Goal: Find contact information: Obtain details needed to contact an individual or organization

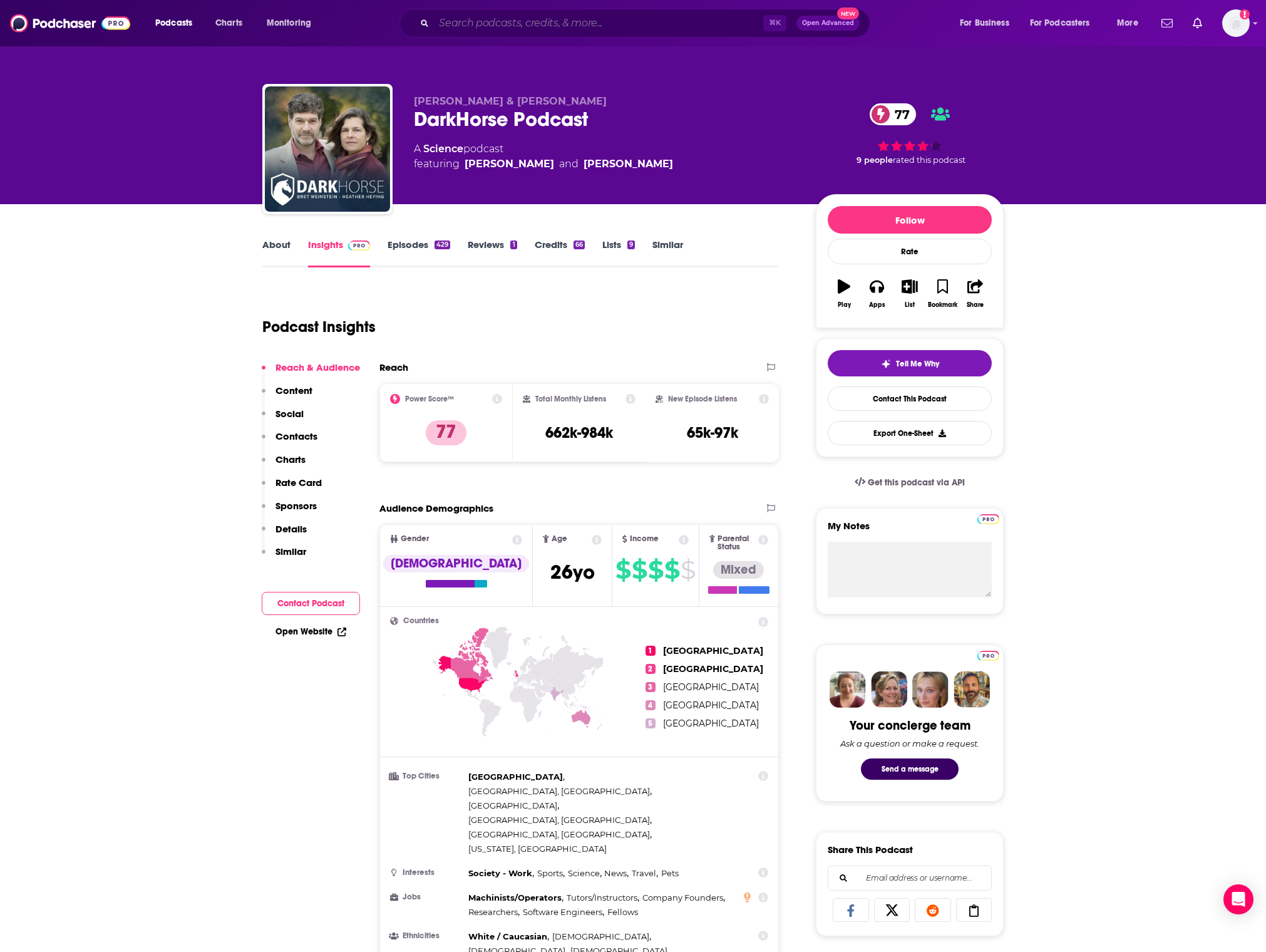
click at [607, 29] on input "Search podcasts, credits, & more..." at bounding box center [598, 23] width 329 height 20
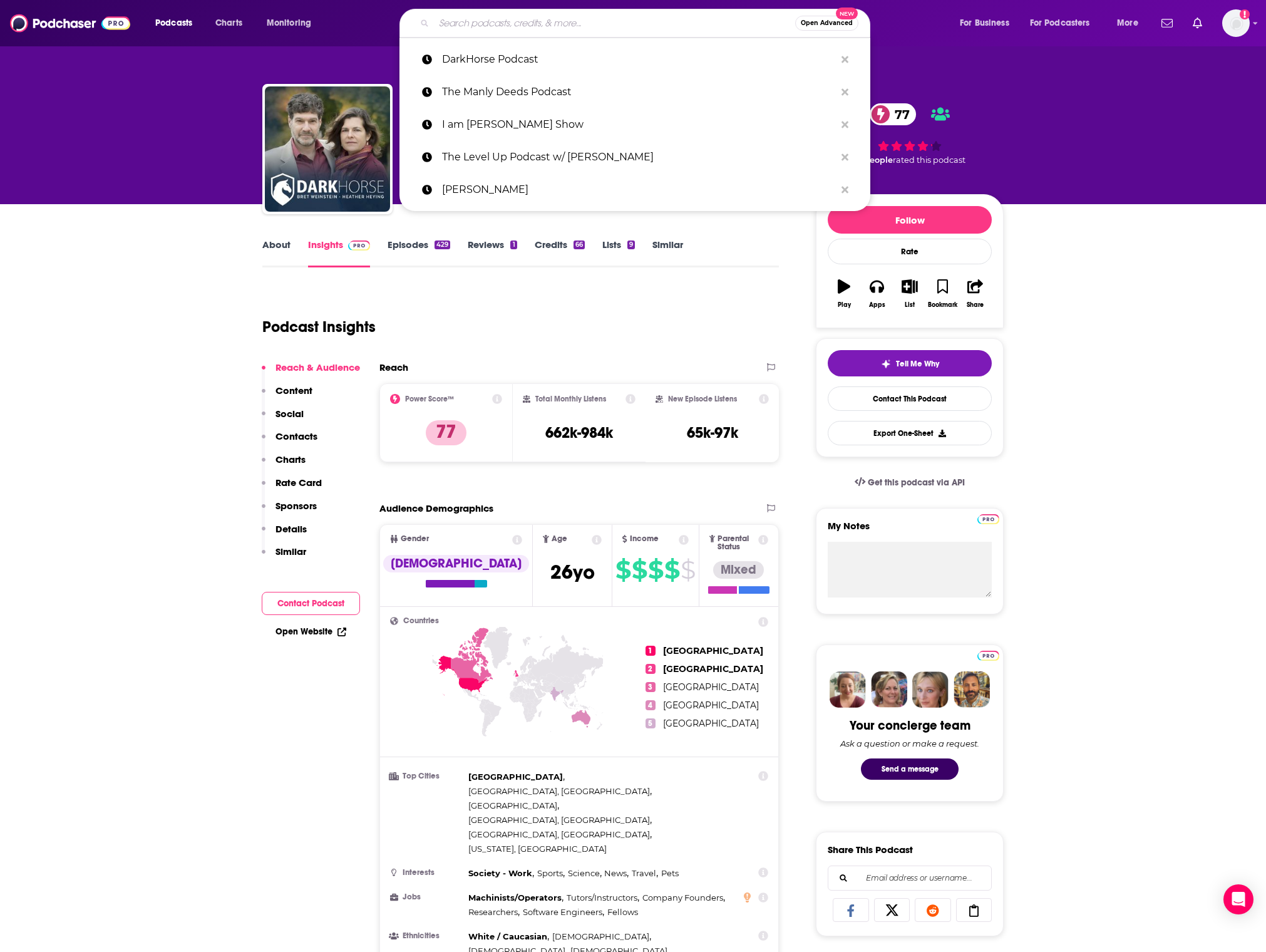
paste input "The K-Factor"
type input "The K-Factor"
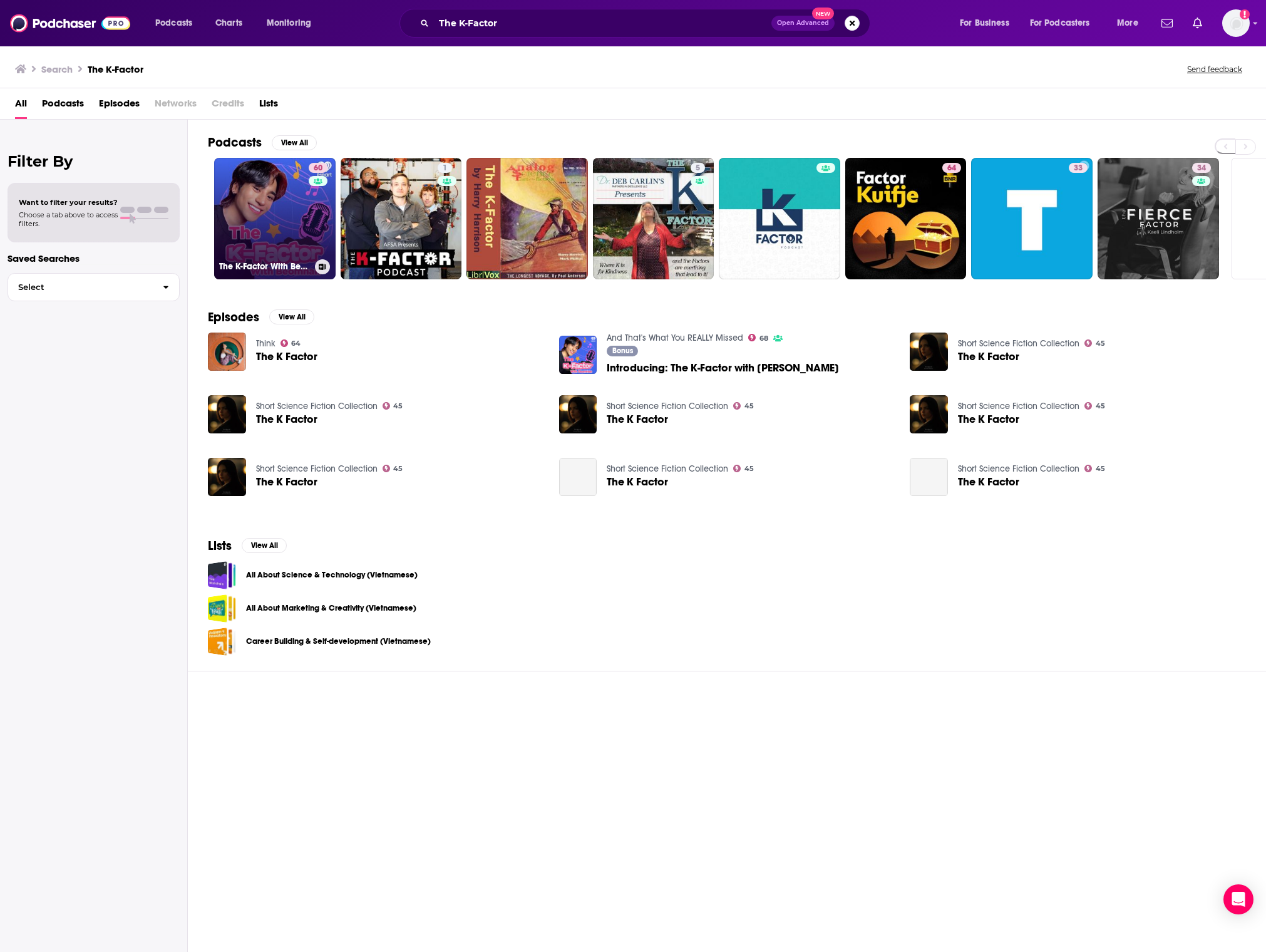
click at [274, 255] on link "60 The K-Factor With Beomhan" at bounding box center [275, 219] width 122 height 122
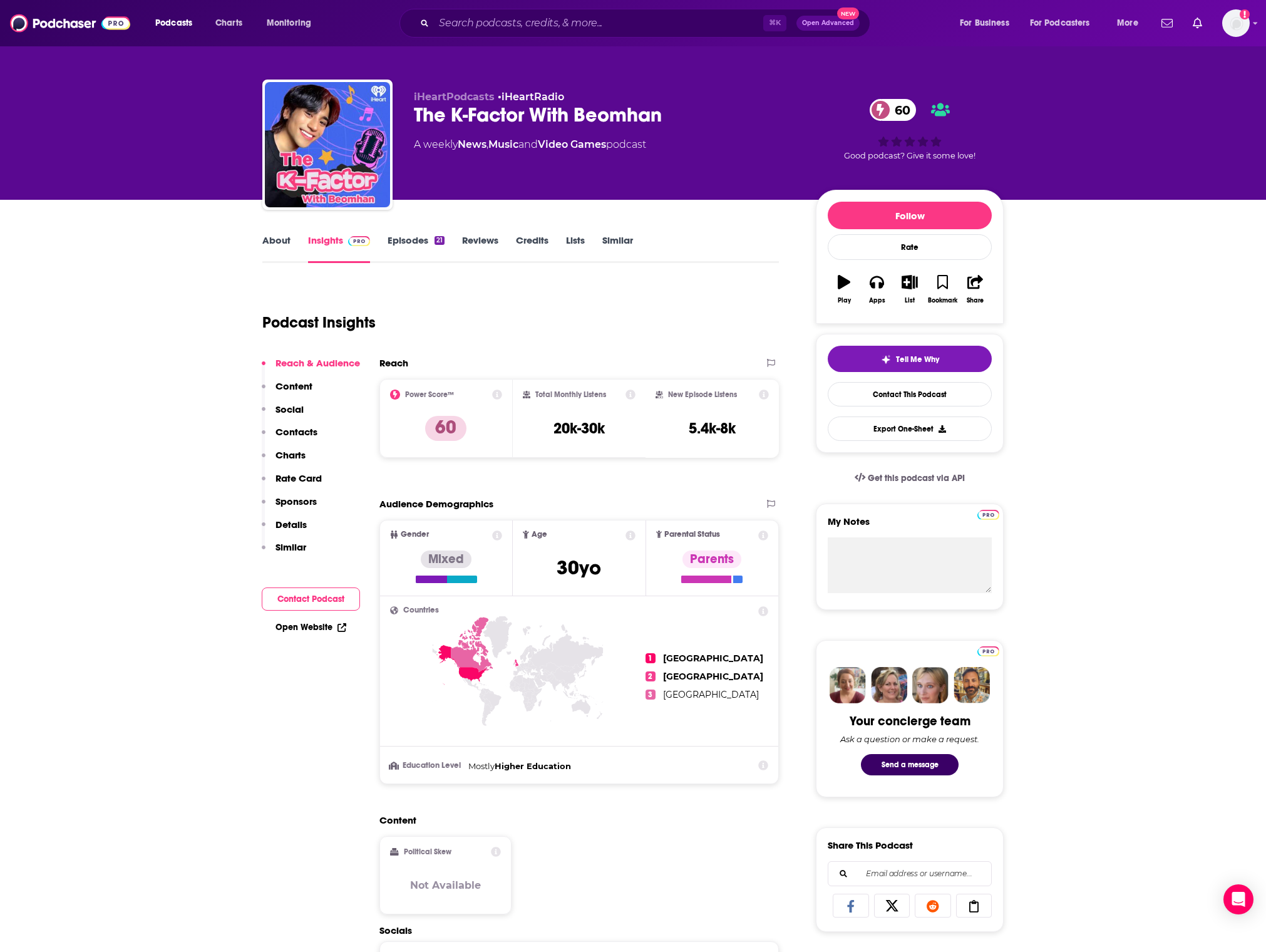
scroll to position [5, 0]
click at [411, 243] on link "Episodes 21" at bounding box center [416, 248] width 57 height 29
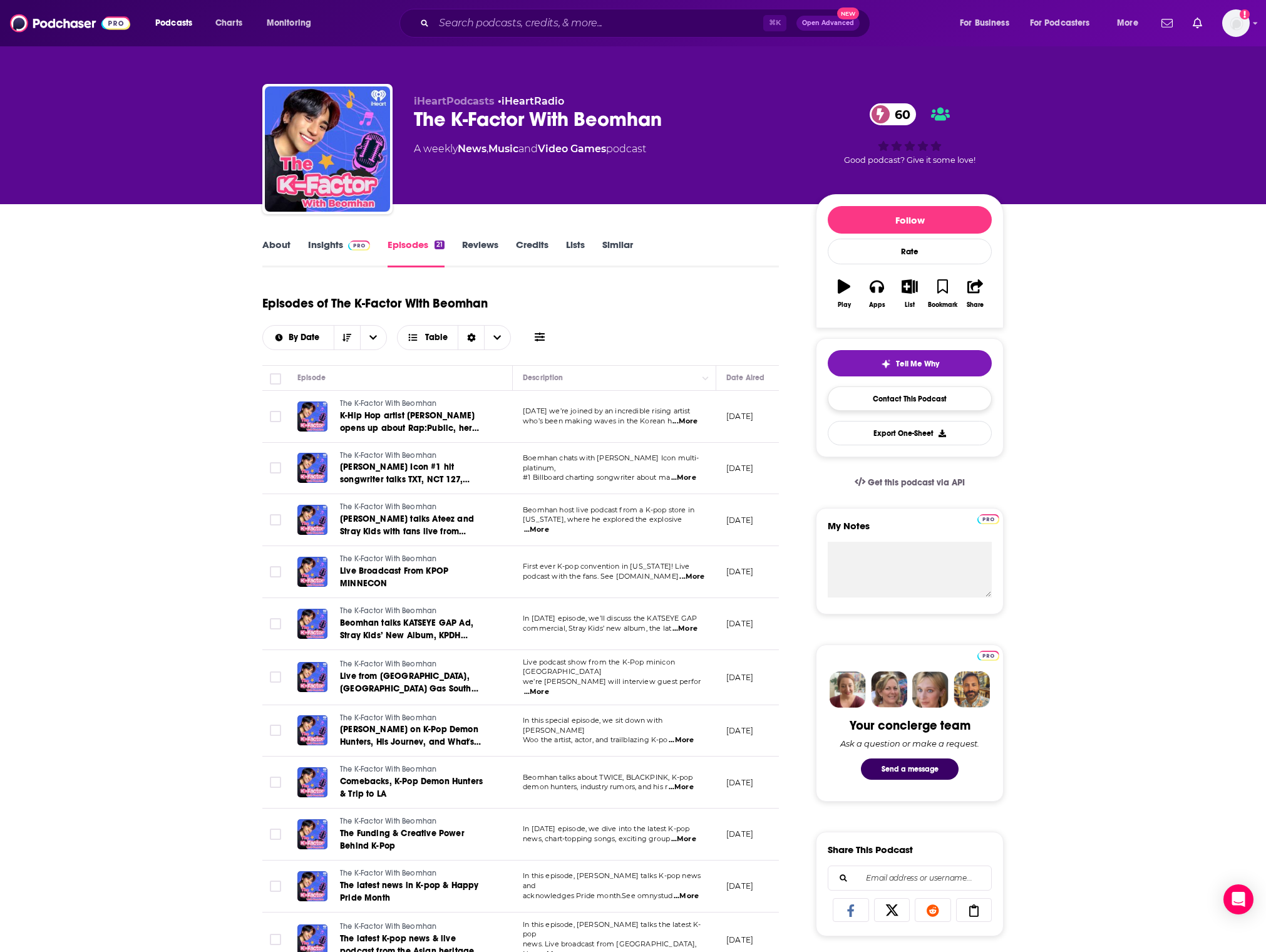
click at [853, 393] on link "Contact This Podcast" at bounding box center [909, 398] width 164 height 25
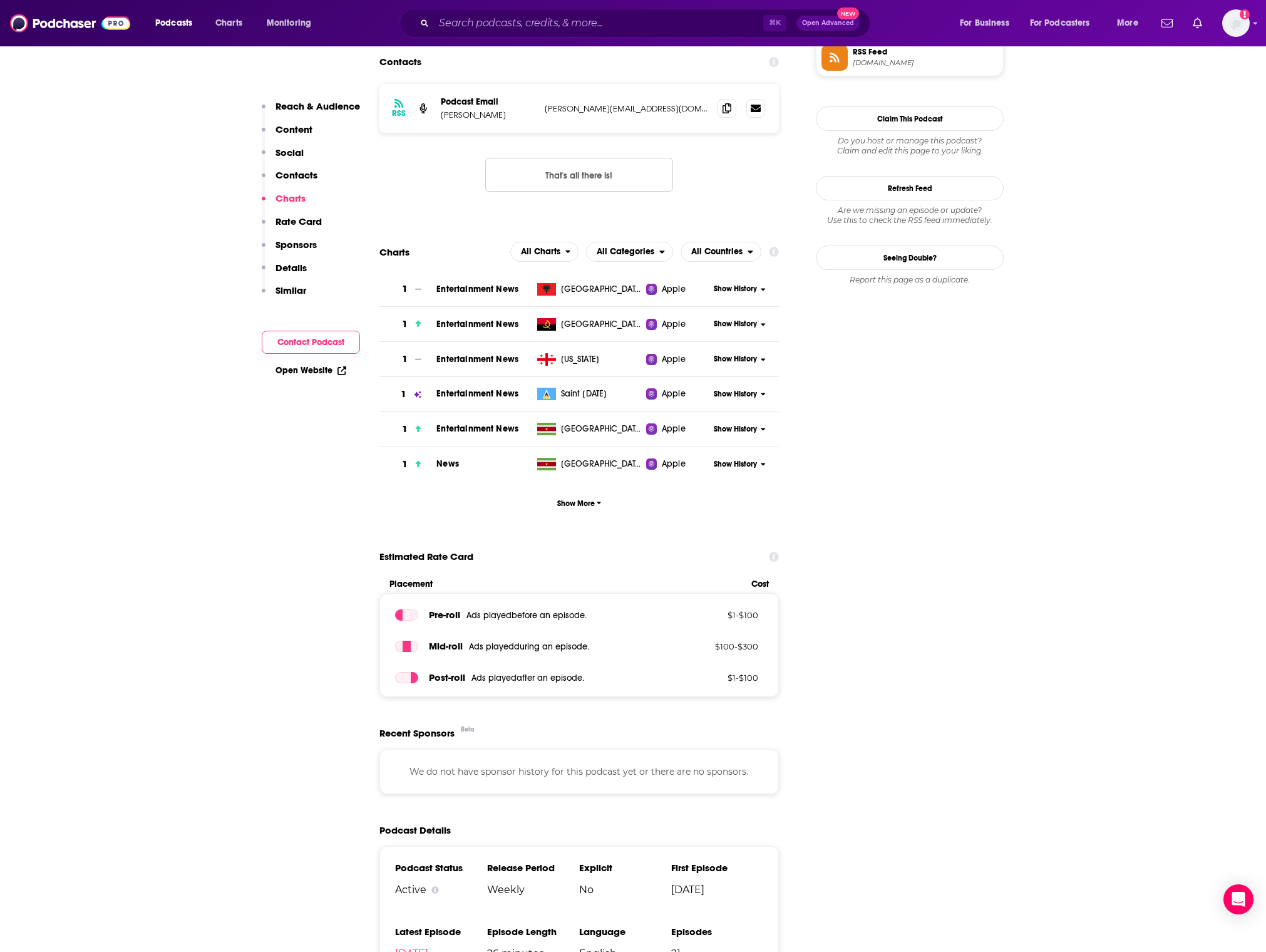
scroll to position [958, 0]
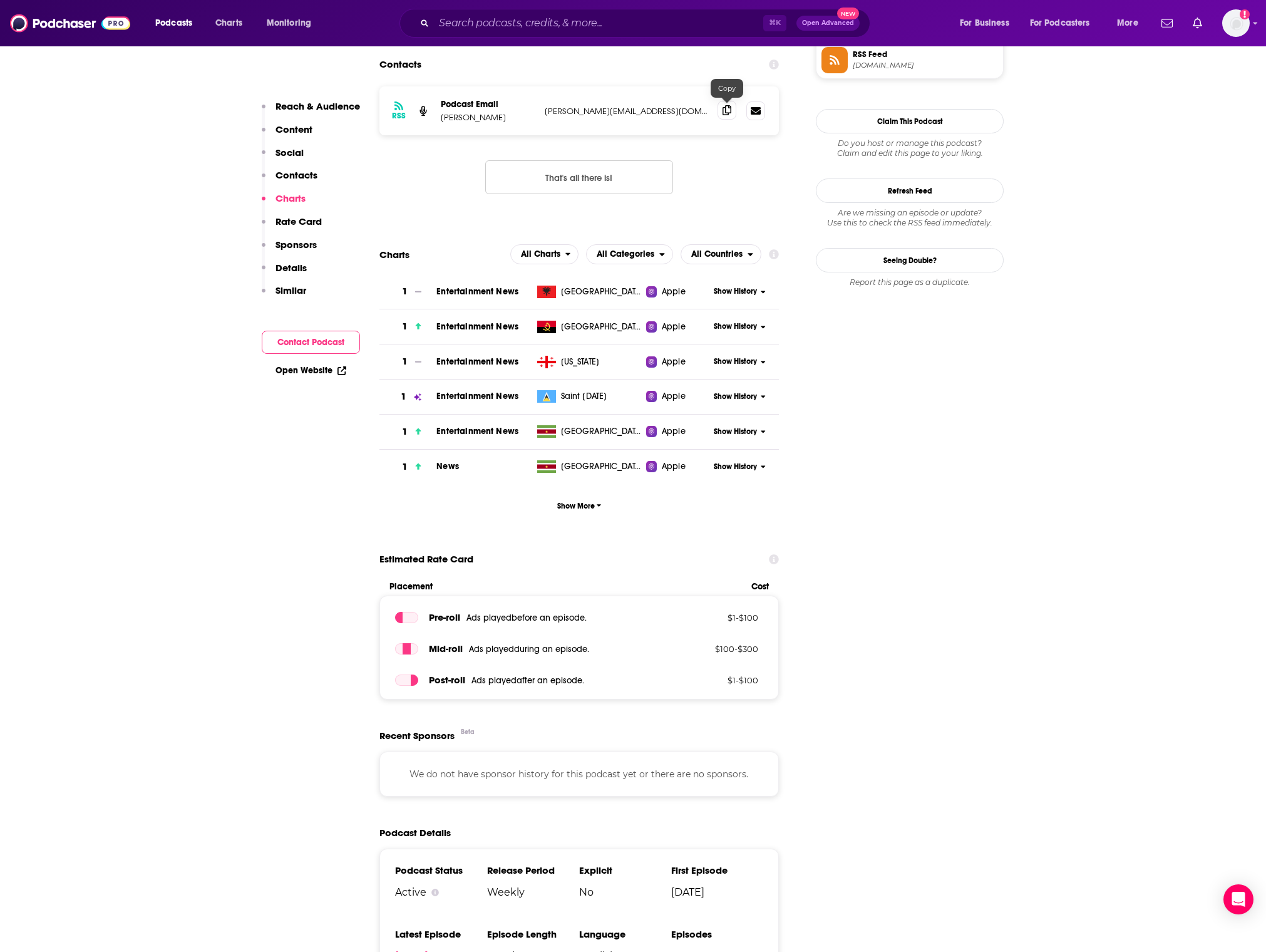
click at [725, 109] on icon at bounding box center [727, 110] width 9 height 10
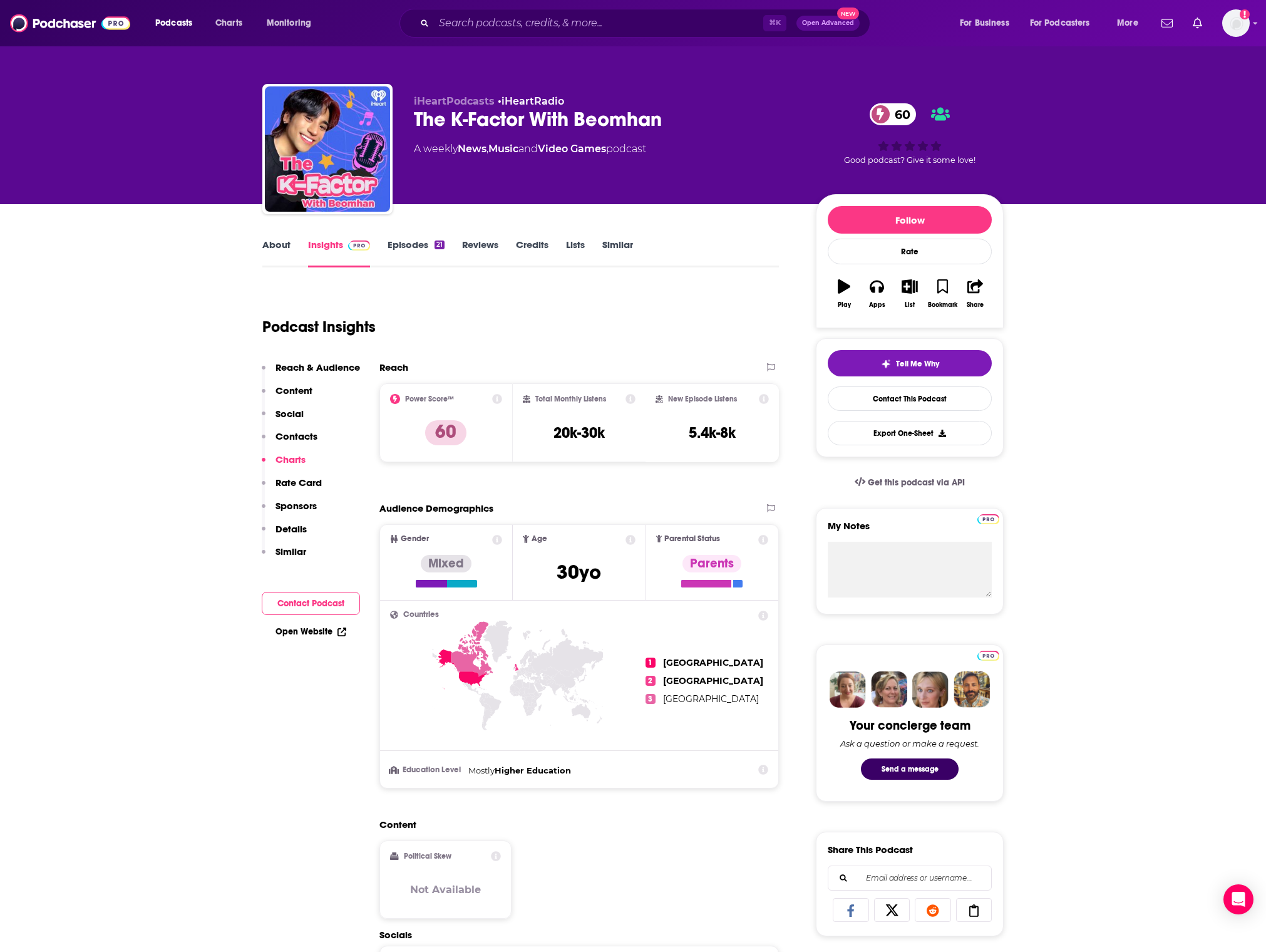
scroll to position [0, 0]
